Goal: Task Accomplishment & Management: Use online tool/utility

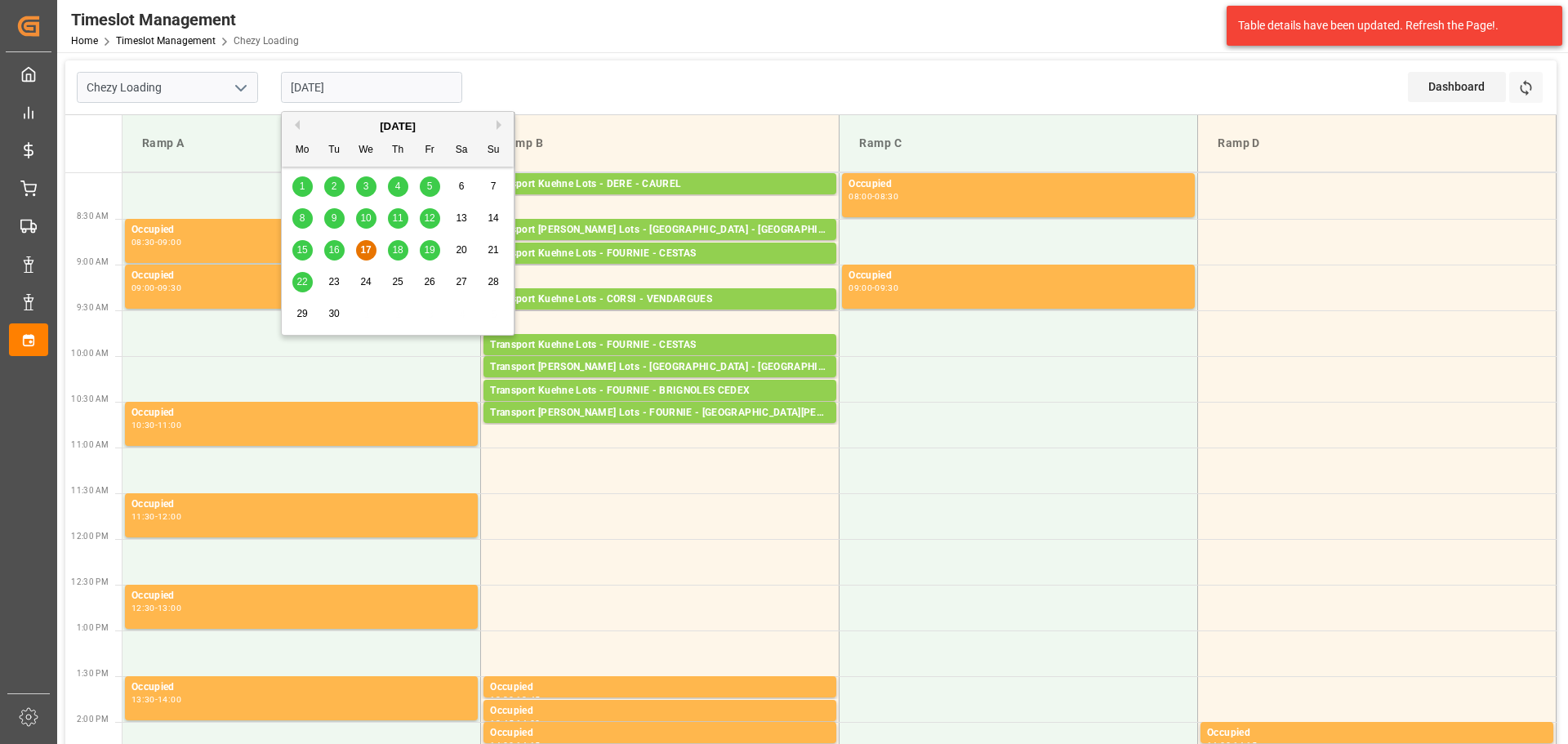
click at [328, 81] on input "[DATE]" at bounding box center [371, 87] width 182 height 31
click at [336, 247] on span "16" at bounding box center [334, 250] width 11 height 12
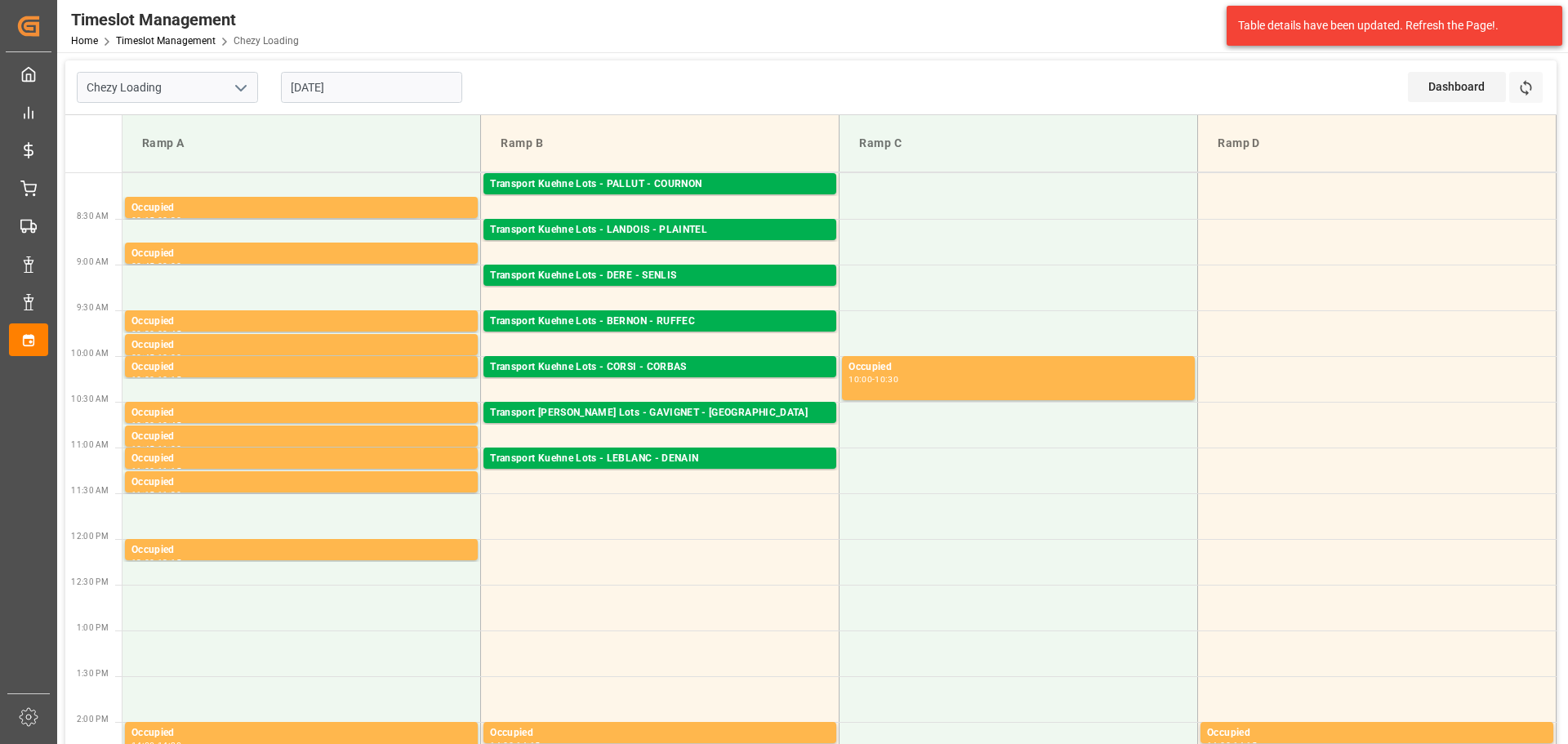
click at [362, 81] on input "[DATE]" at bounding box center [371, 87] width 182 height 31
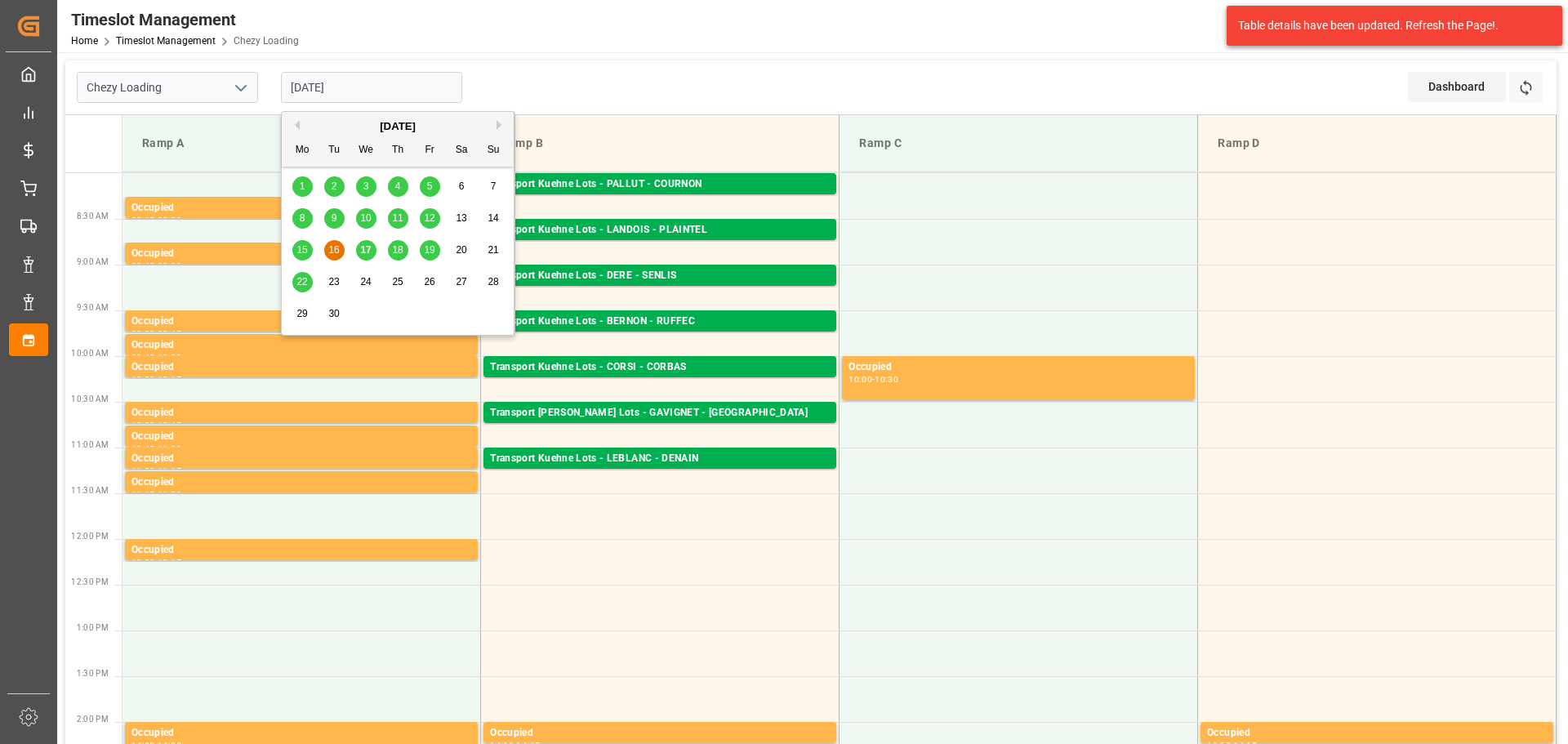
click at [369, 248] on span "17" at bounding box center [365, 250] width 11 height 12
type input "[DATE]"
